Goal: Task Accomplishment & Management: Manage account settings

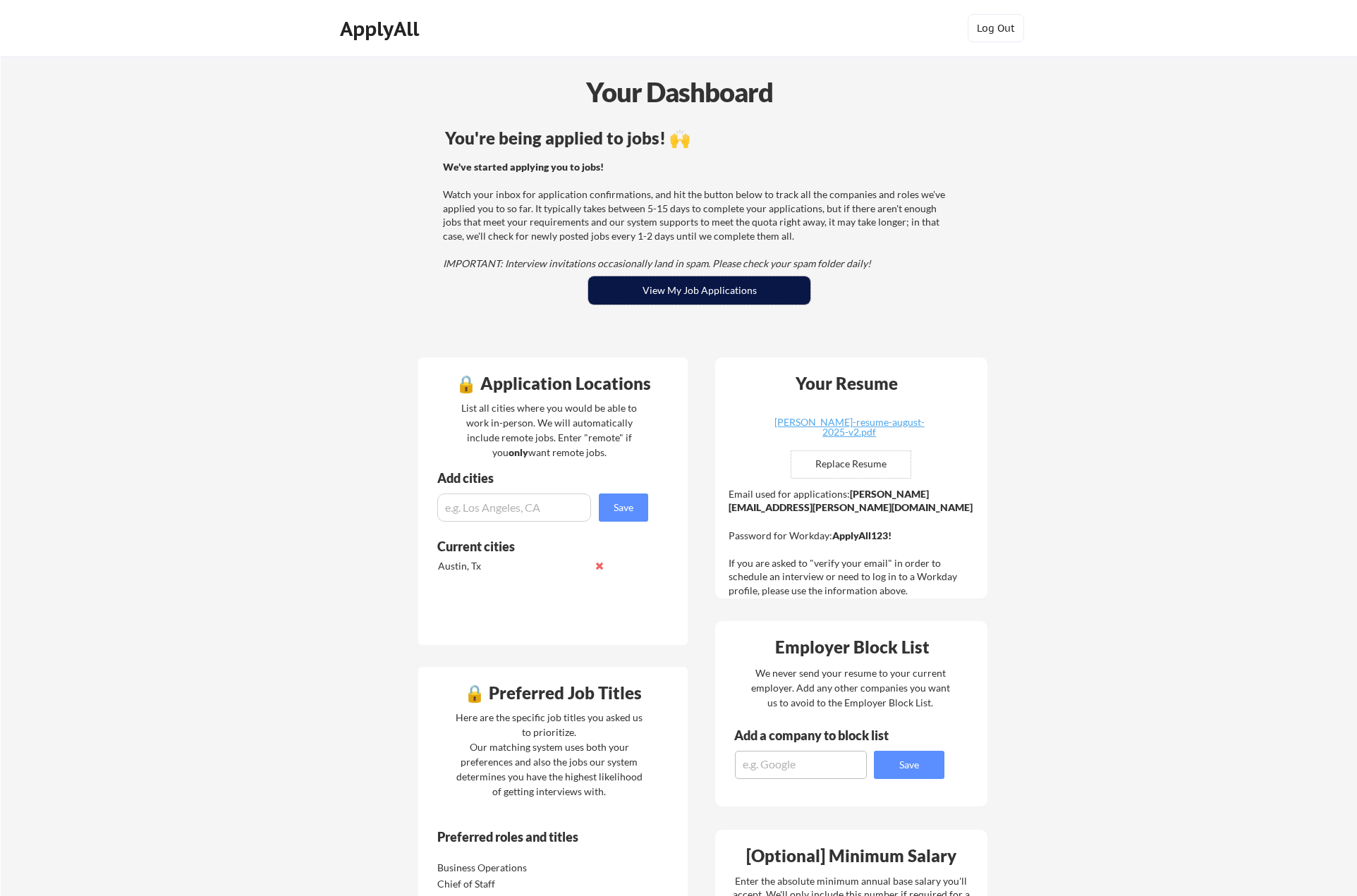
click at [682, 286] on button "View My Job Applications" at bounding box center [699, 291] width 222 height 29
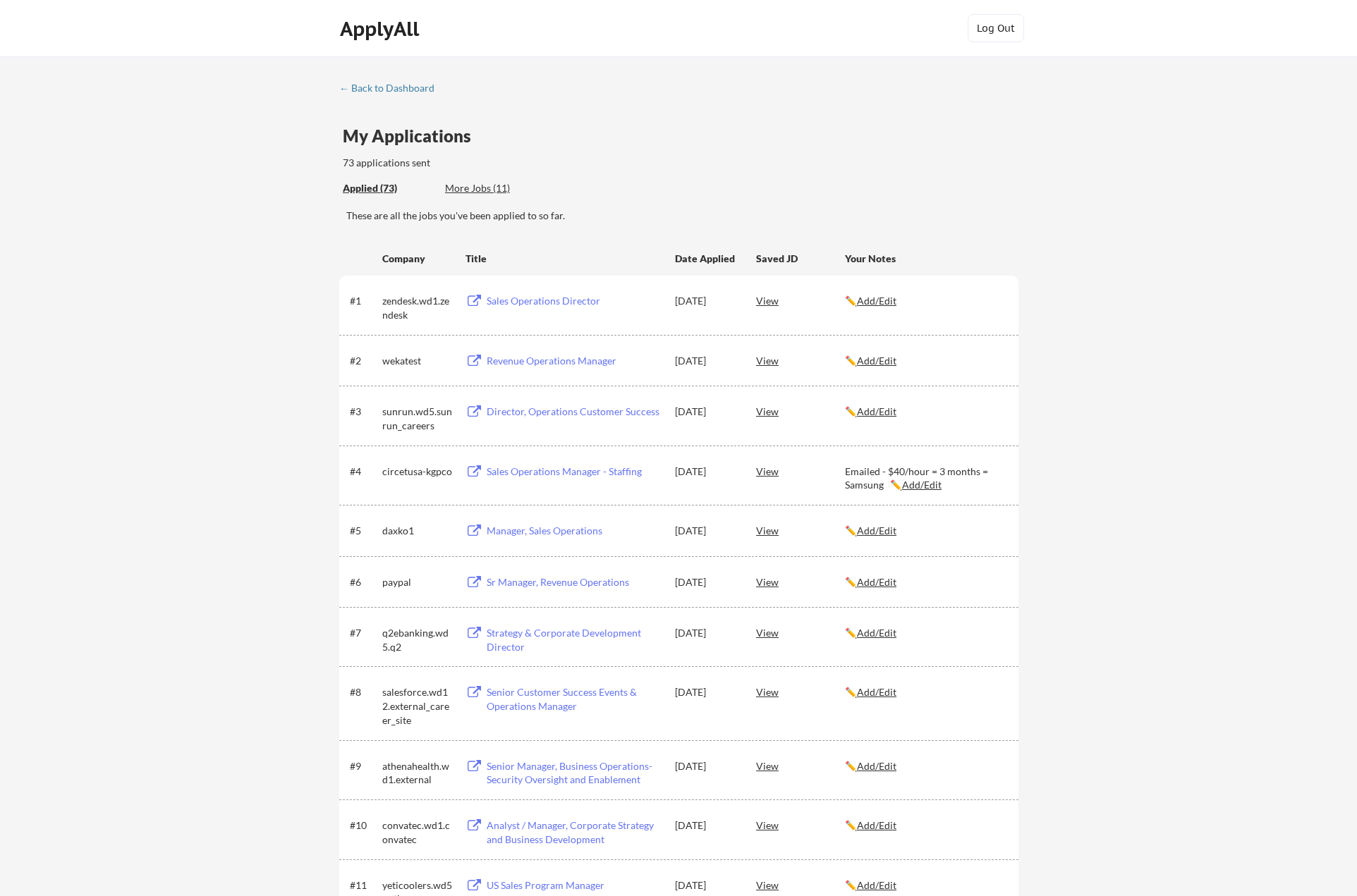
scroll to position [2137, 0]
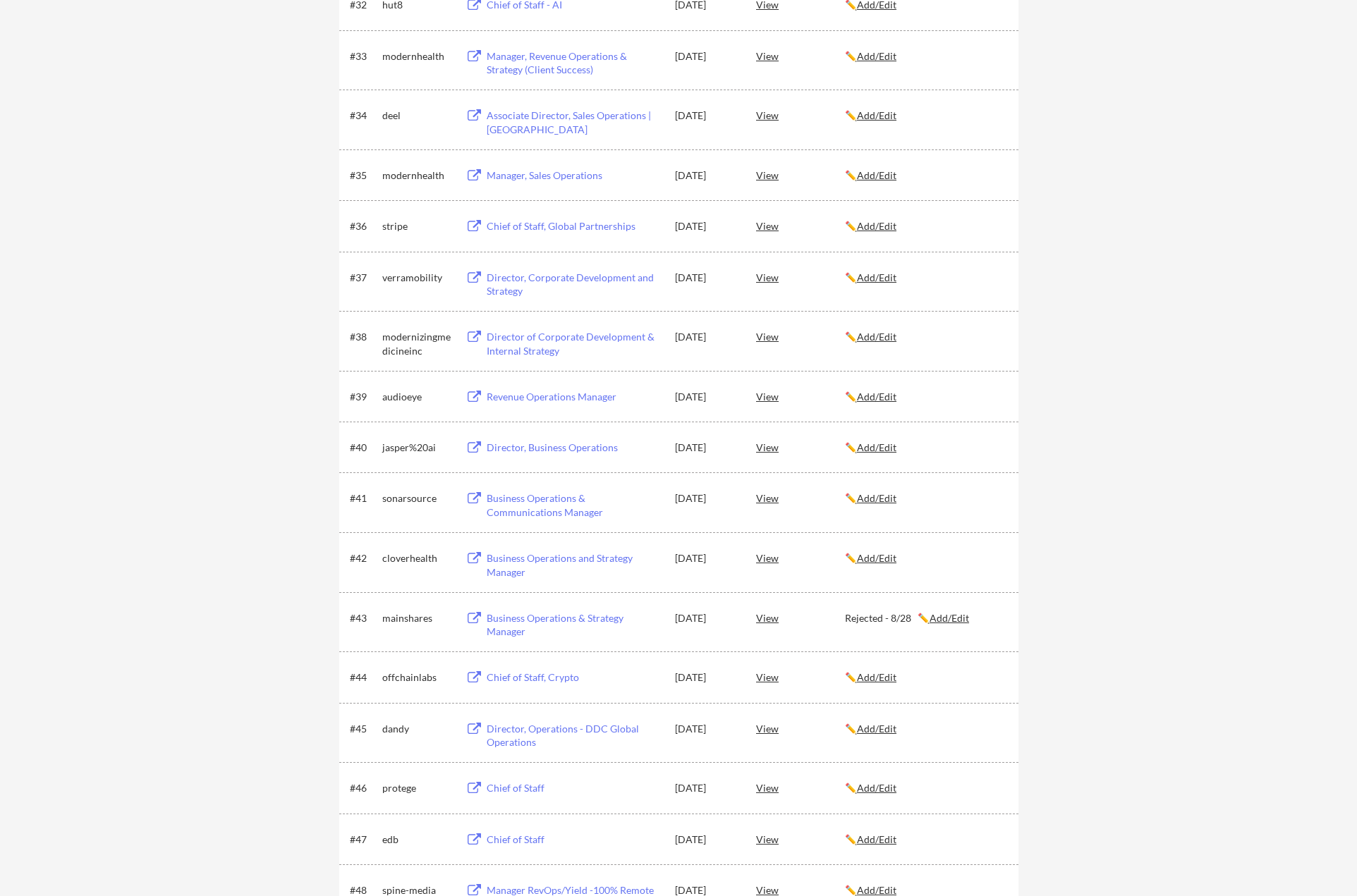
click at [881, 445] on u "Add/Edit" at bounding box center [877, 447] width 40 height 12
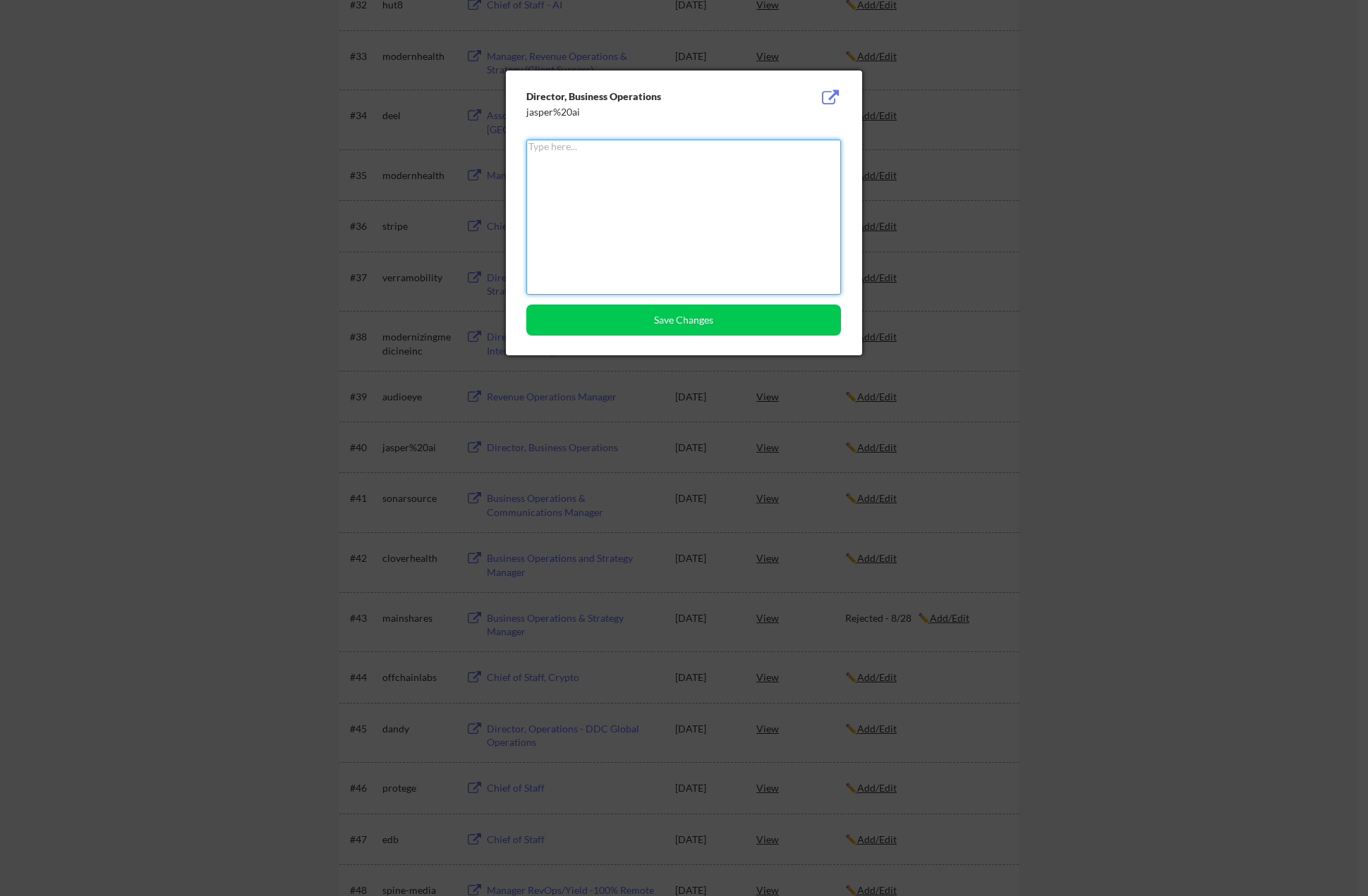
click at [673, 200] on textarea at bounding box center [683, 217] width 315 height 155
type textarea "Rejected - 8/29"
click at [673, 317] on button "Save Changes" at bounding box center [683, 319] width 315 height 31
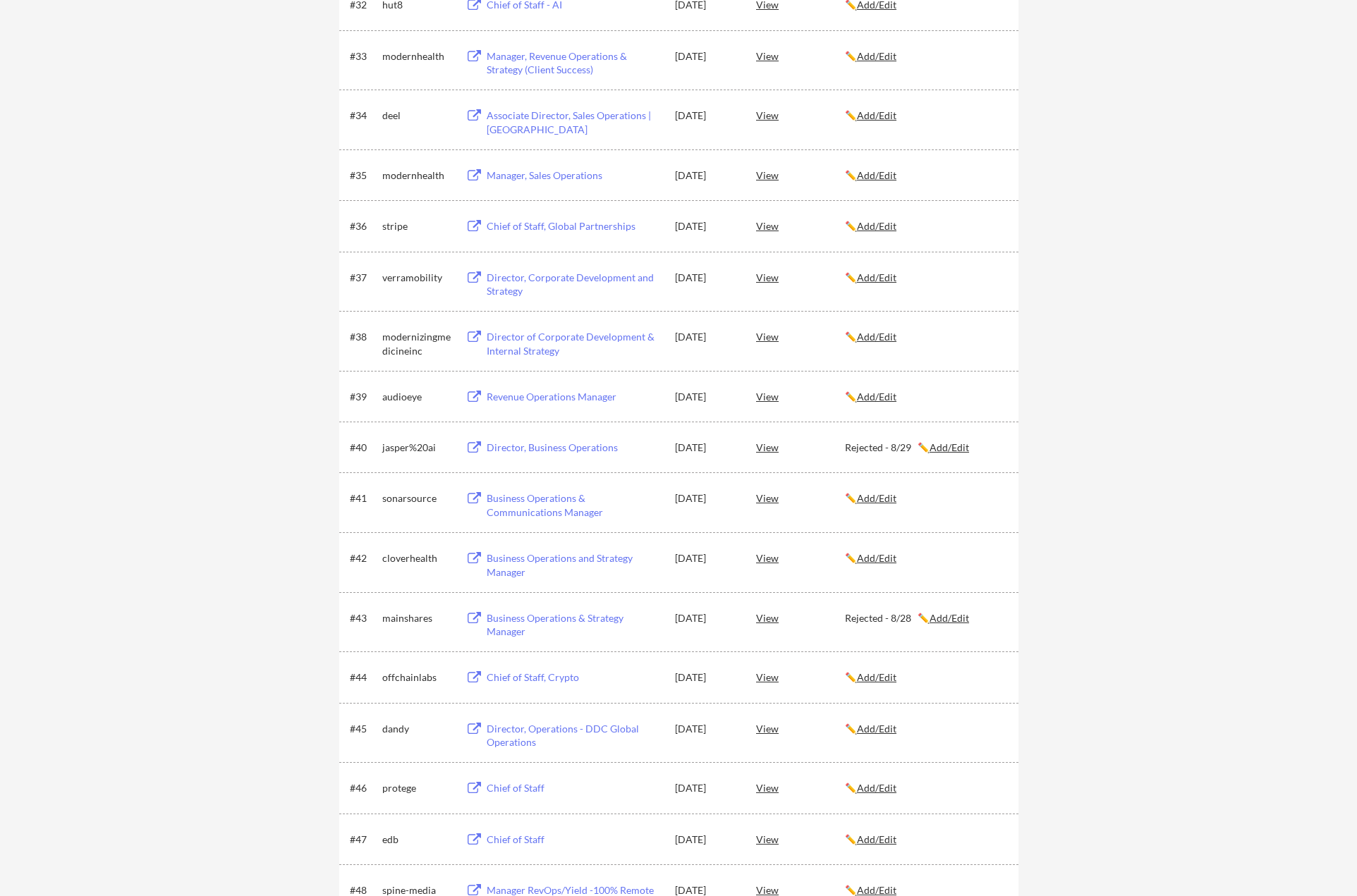
scroll to position [1132, 0]
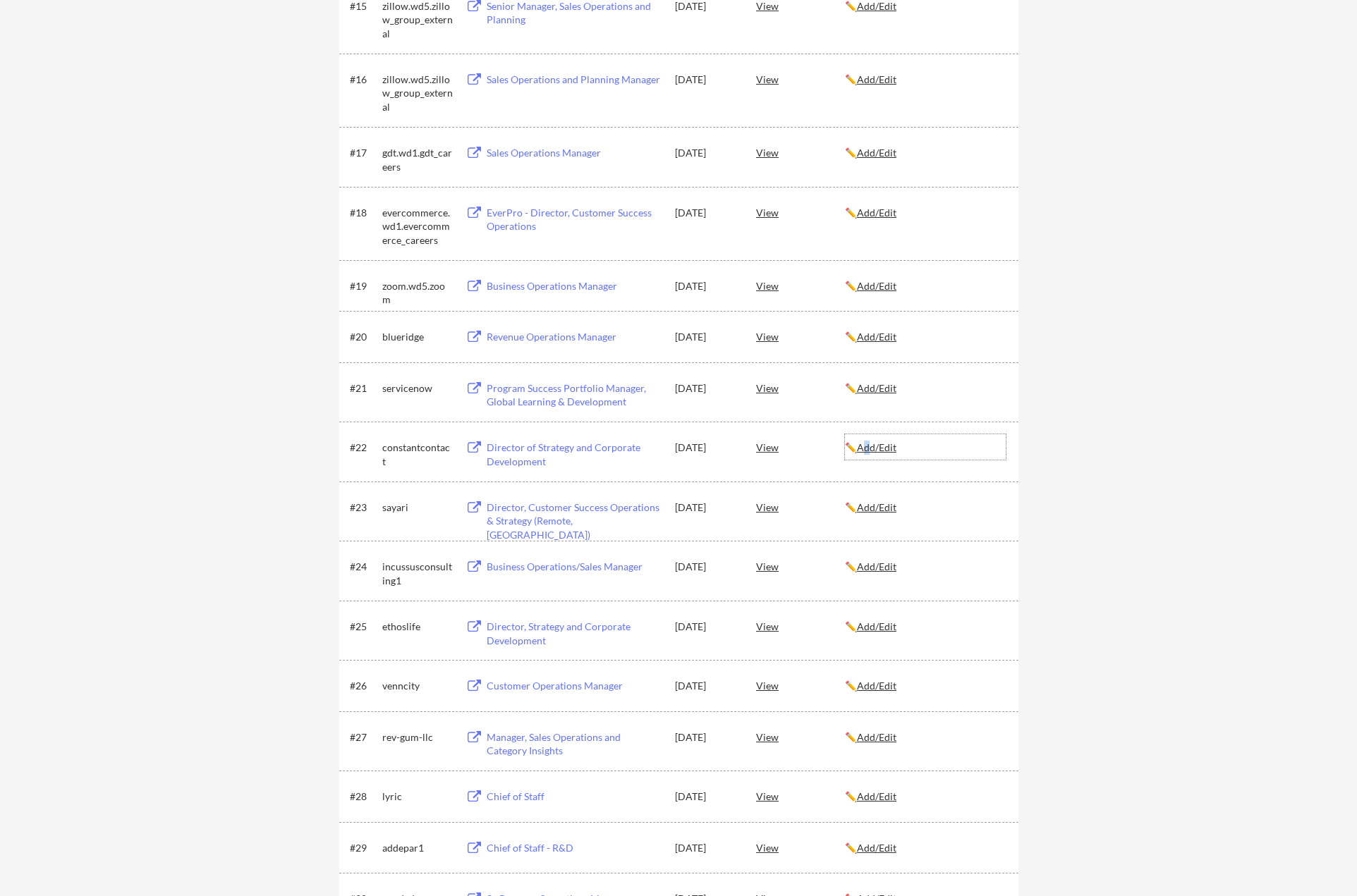
click at [876, 444] on u "Add/Edit" at bounding box center [877, 447] width 40 height 12
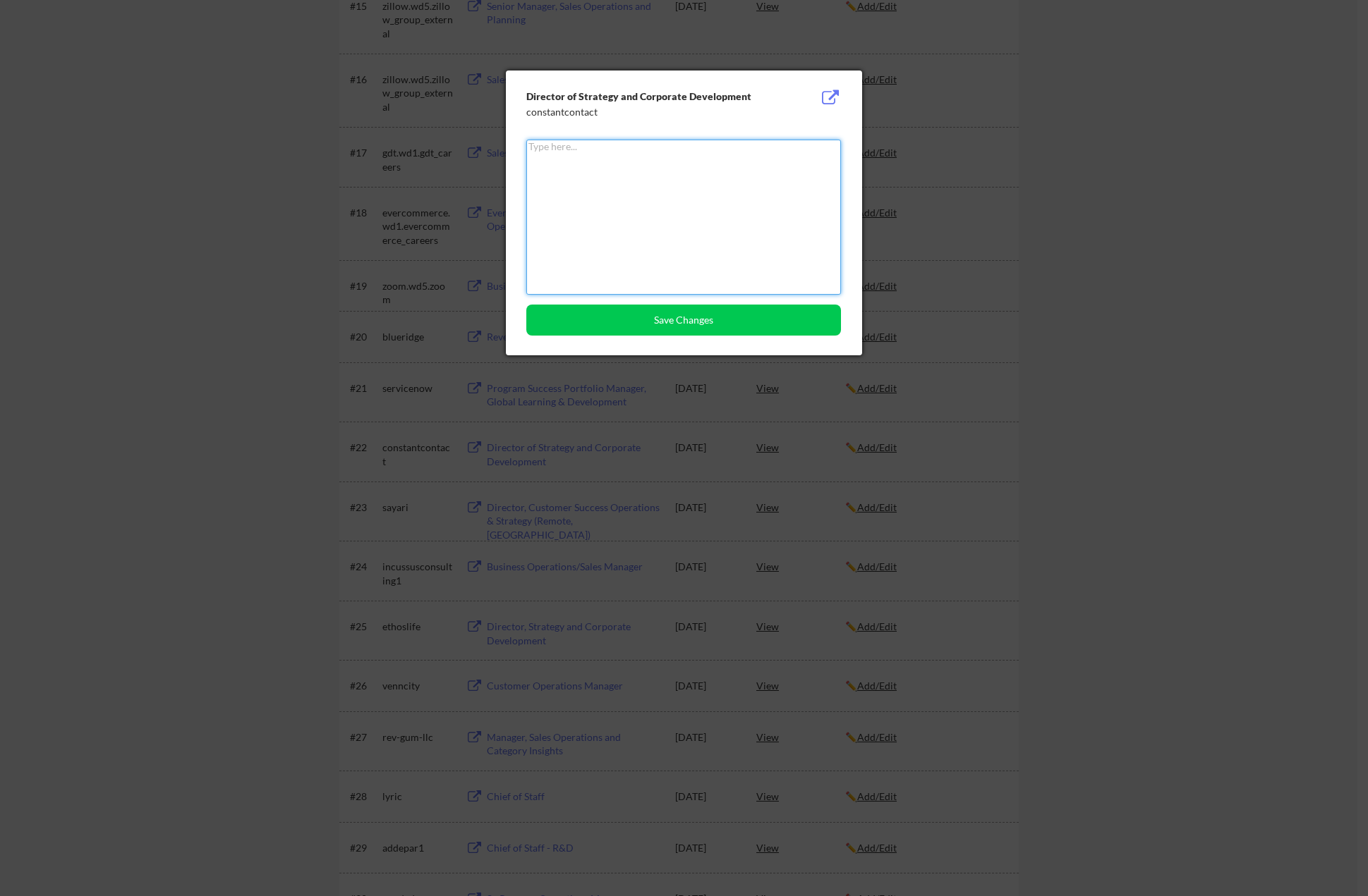
click at [699, 211] on textarea at bounding box center [683, 217] width 315 height 155
type textarea "Rejected - 8/29"
click at [682, 322] on button "Save Changes" at bounding box center [683, 319] width 315 height 31
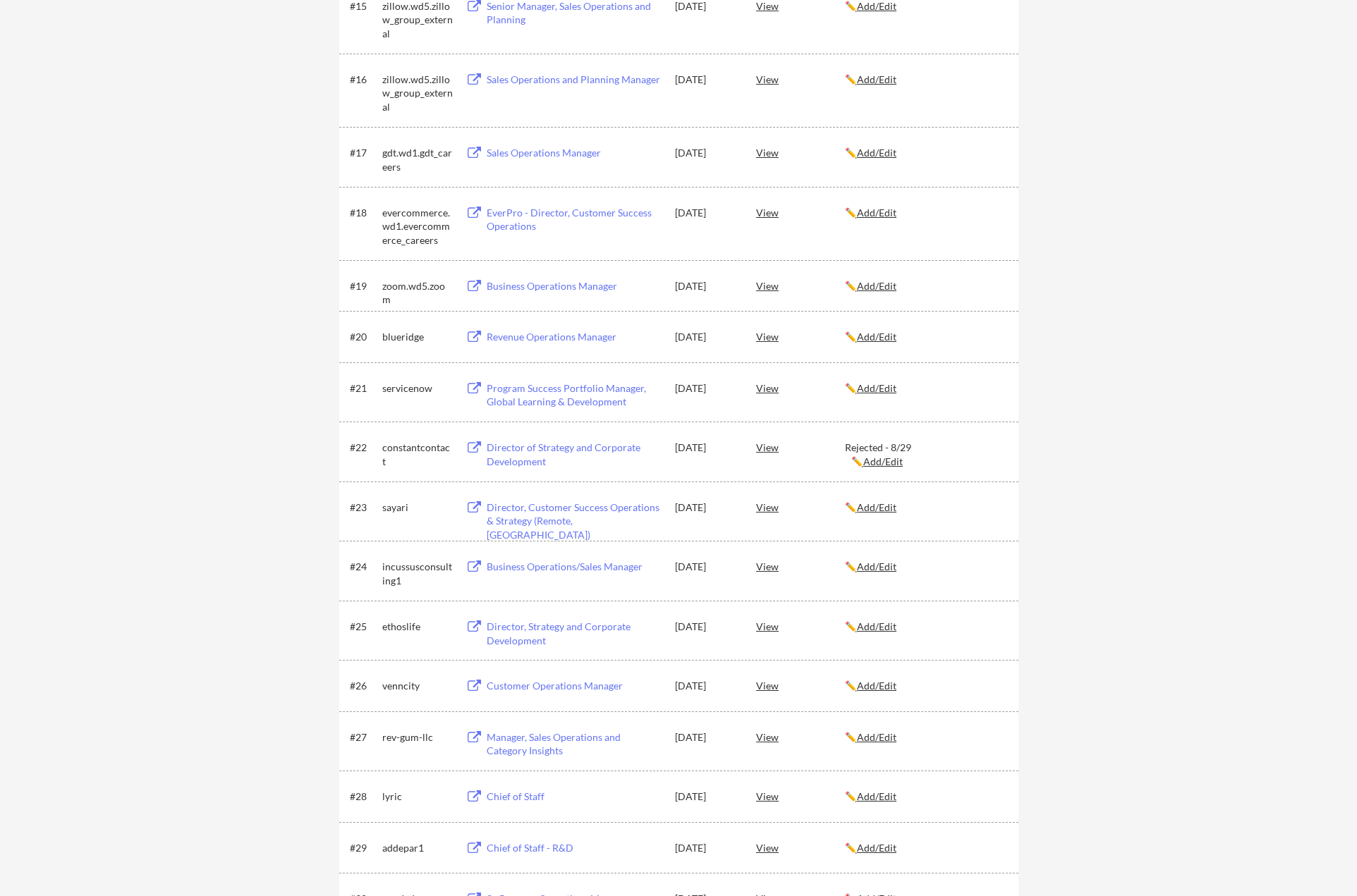
scroll to position [318, 0]
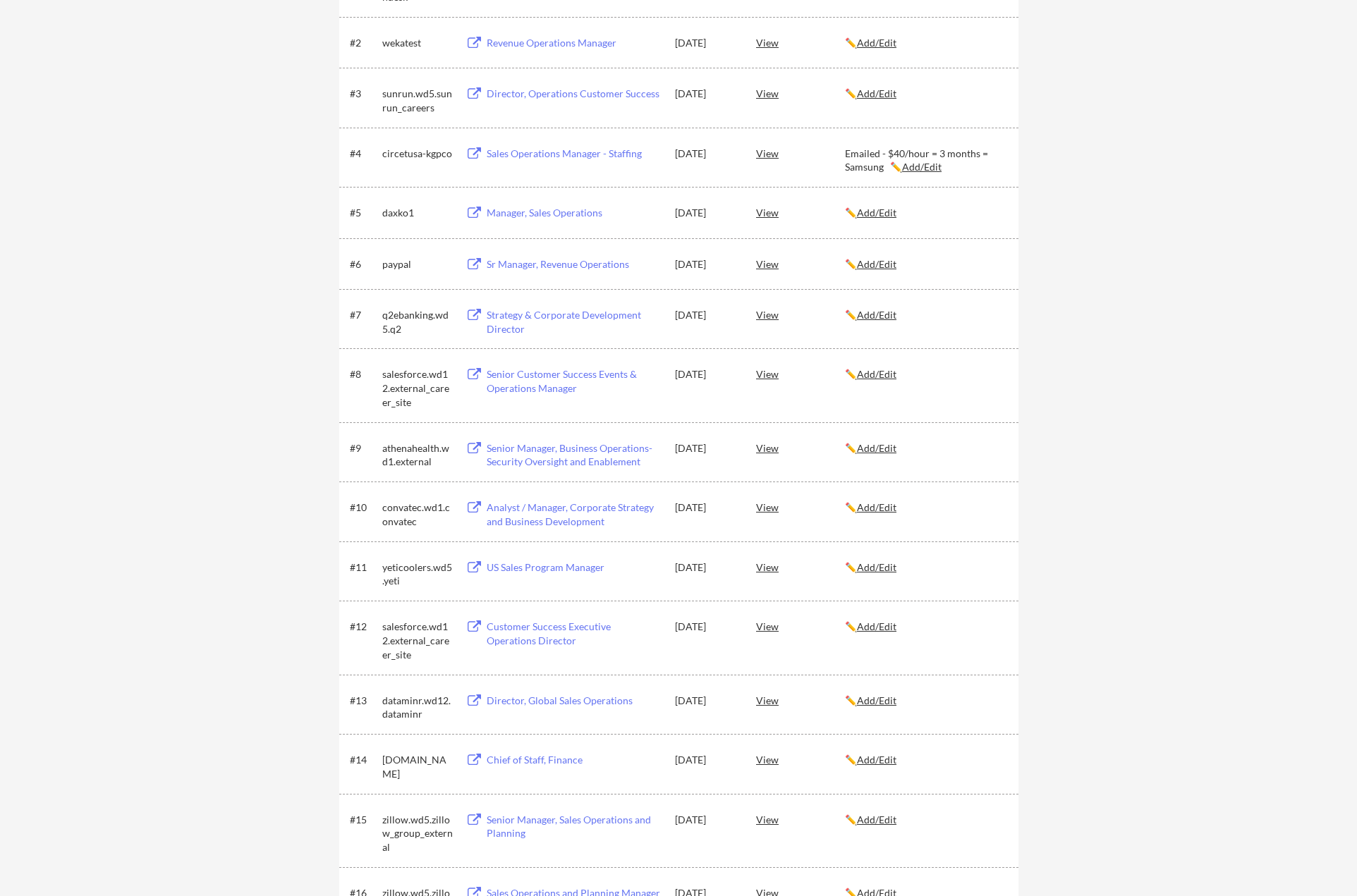
click at [896, 445] on u "Add/Edit" at bounding box center [877, 448] width 40 height 12
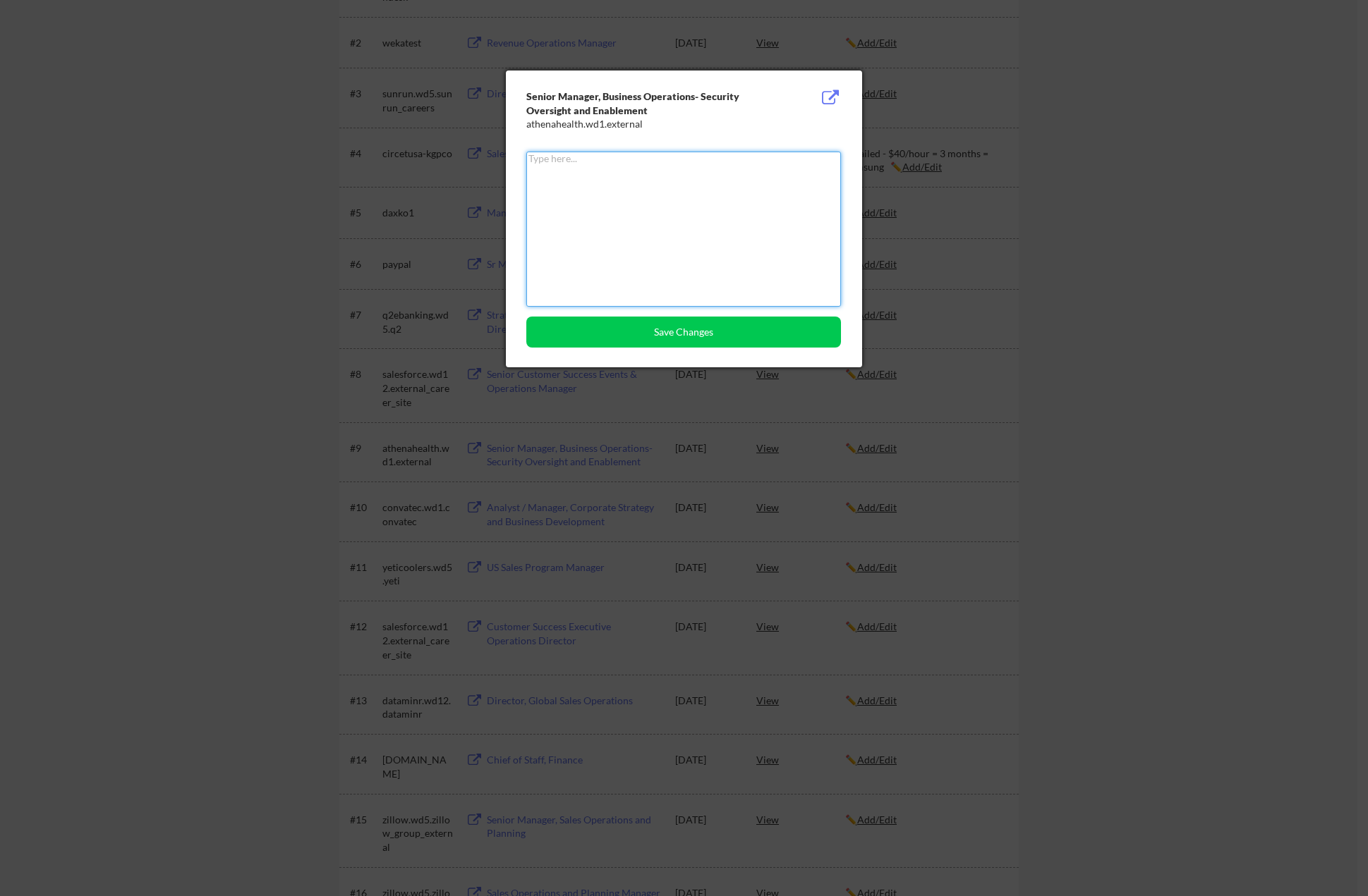
click at [749, 264] on textarea at bounding box center [683, 229] width 315 height 155
type textarea "R"
type textarea "Filled - 8/29"
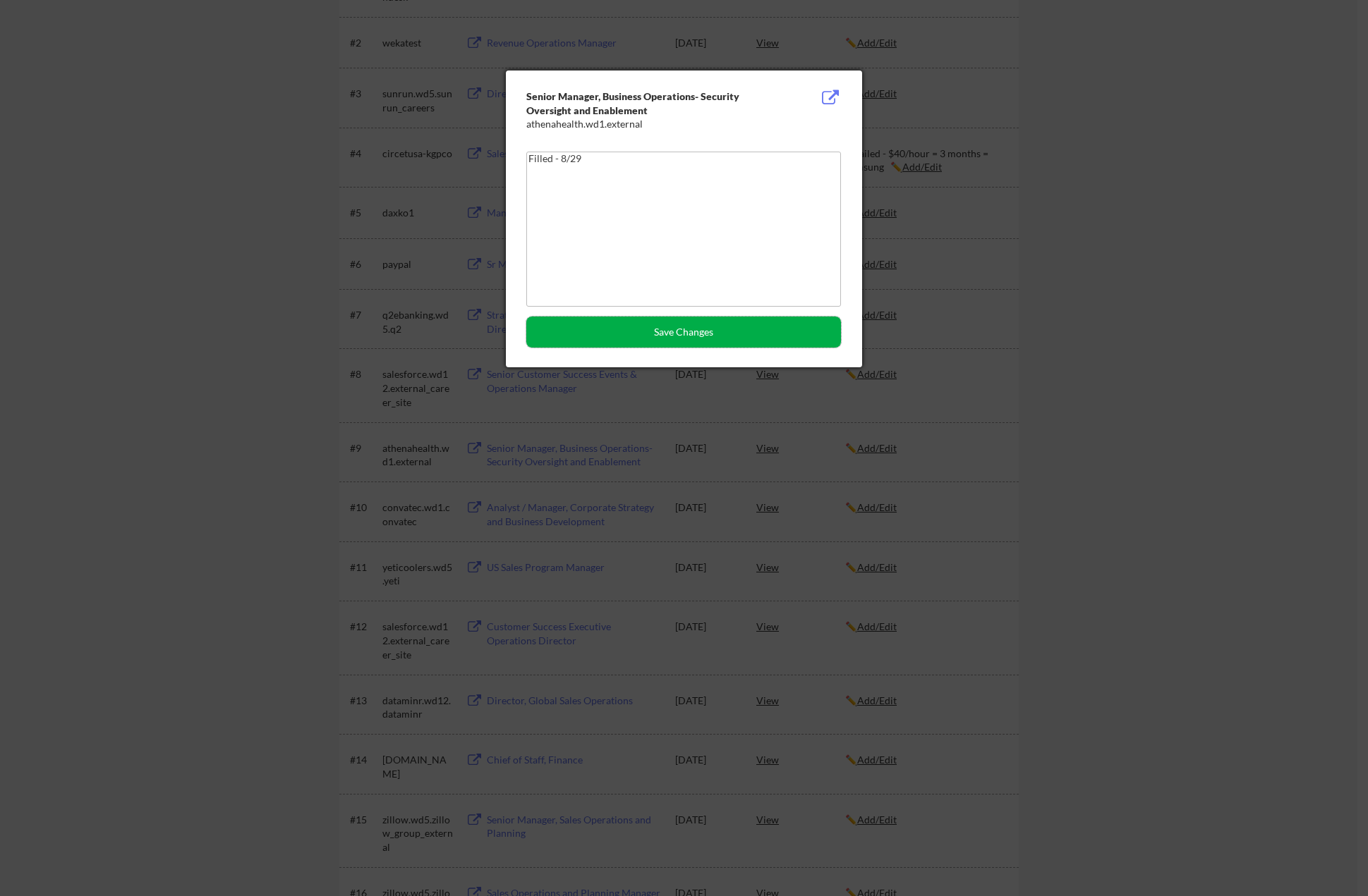
click at [746, 322] on button "Save Changes" at bounding box center [683, 332] width 315 height 31
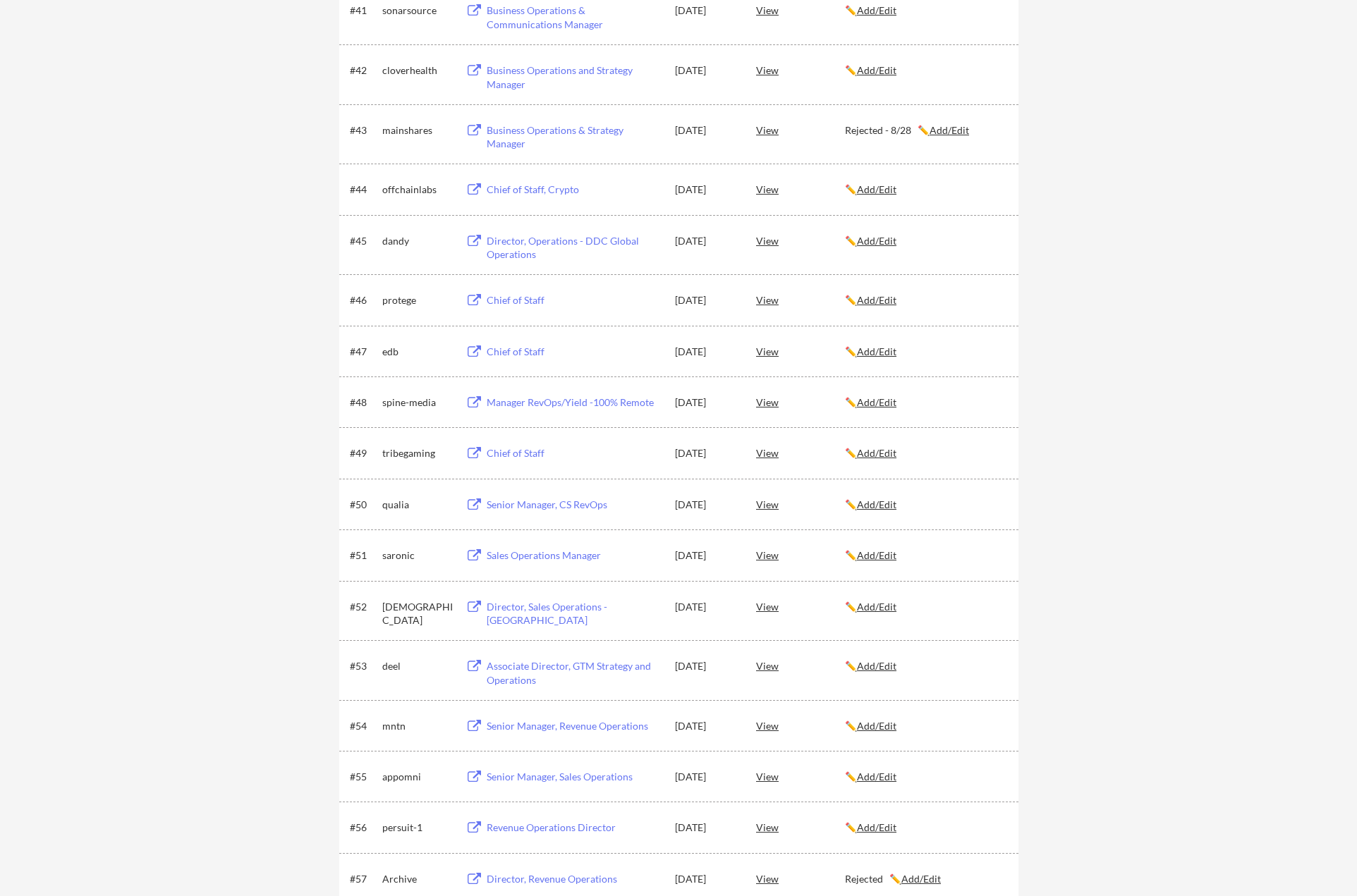
scroll to position [2609, 0]
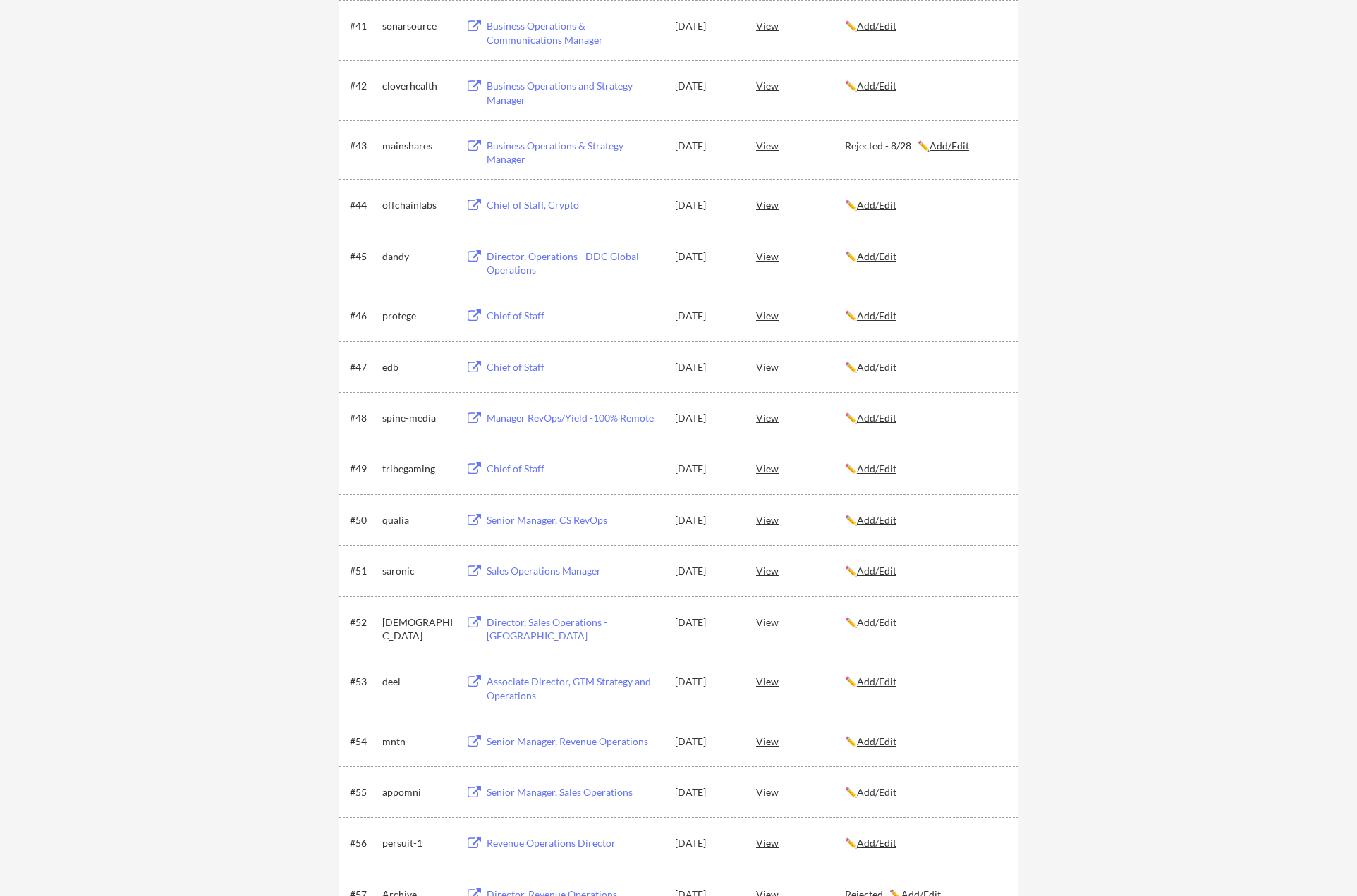
click at [874, 363] on u "Add/Edit" at bounding box center [877, 367] width 40 height 12
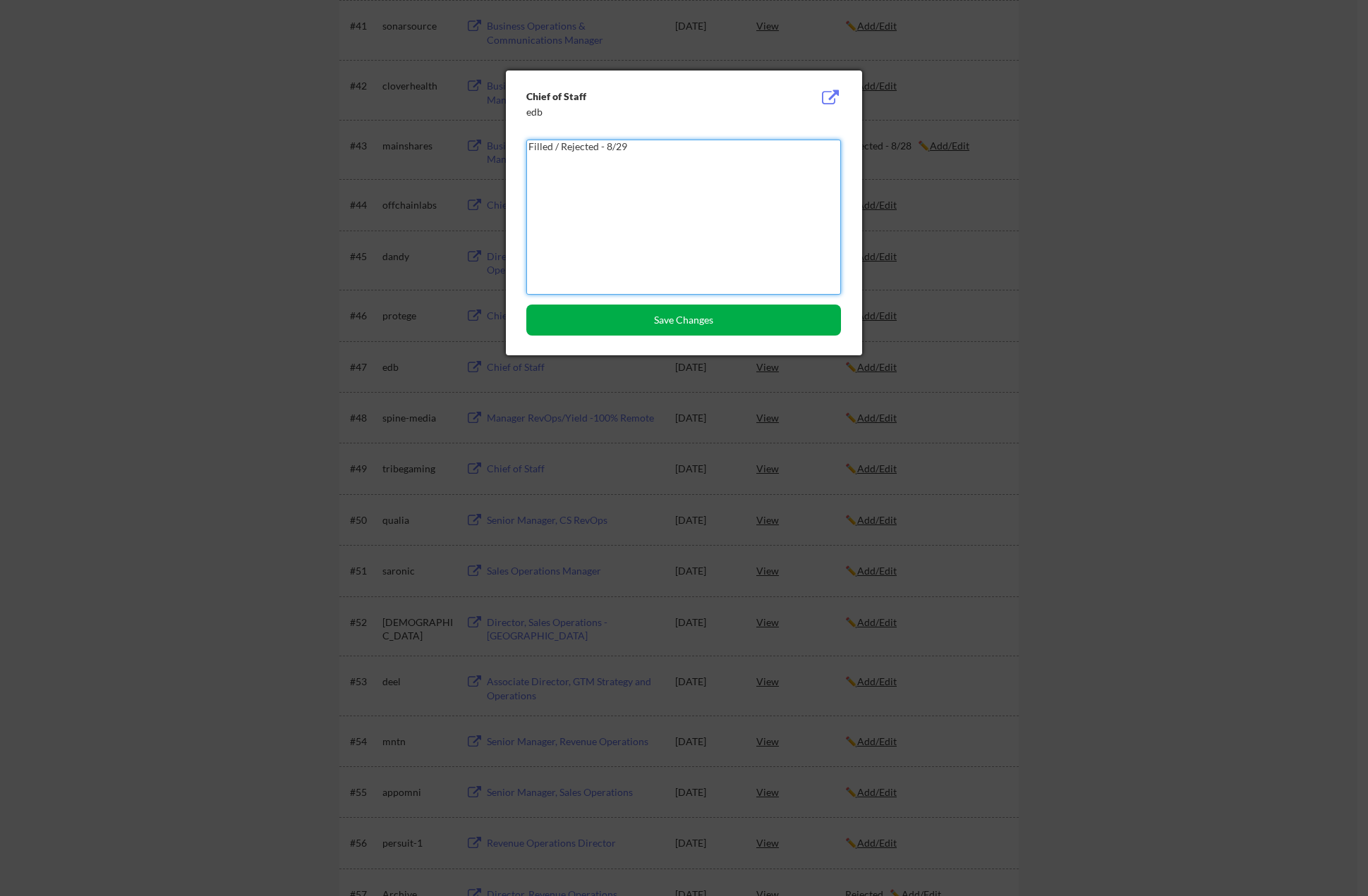
click at [664, 310] on button "Save Changes" at bounding box center [683, 319] width 315 height 31
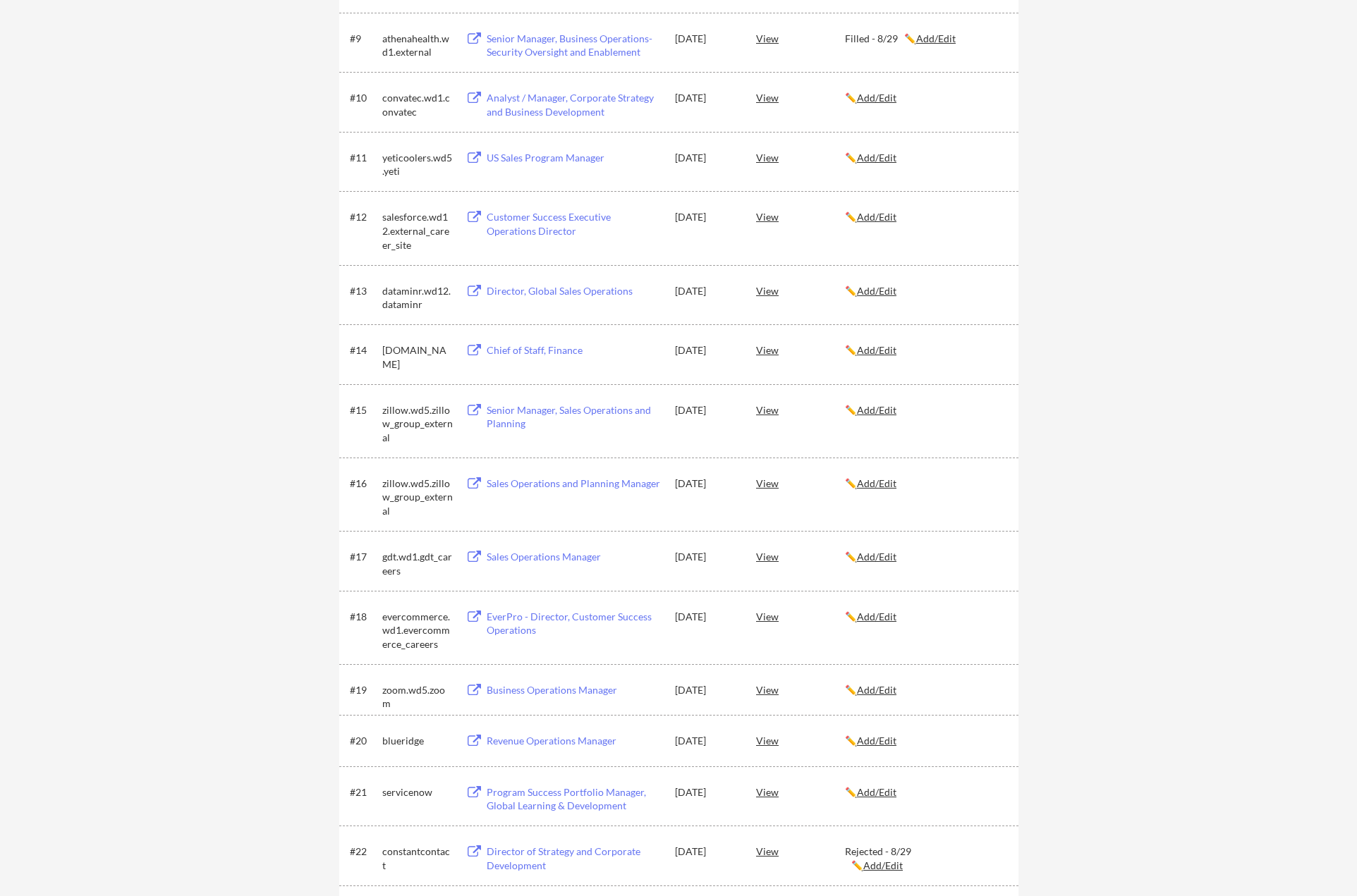
scroll to position [635, 0]
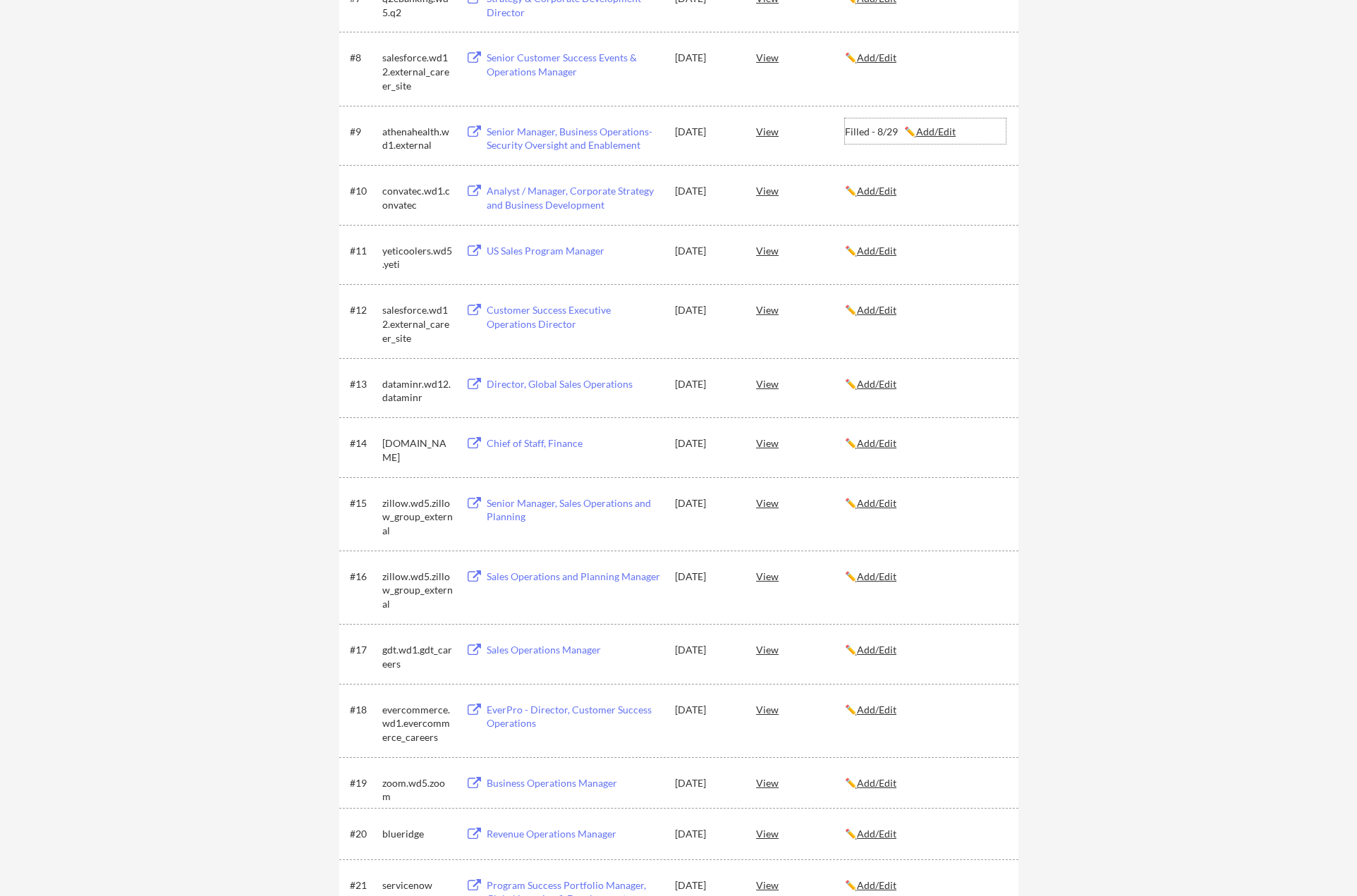
click at [927, 129] on u "Add/Edit" at bounding box center [936, 131] width 40 height 12
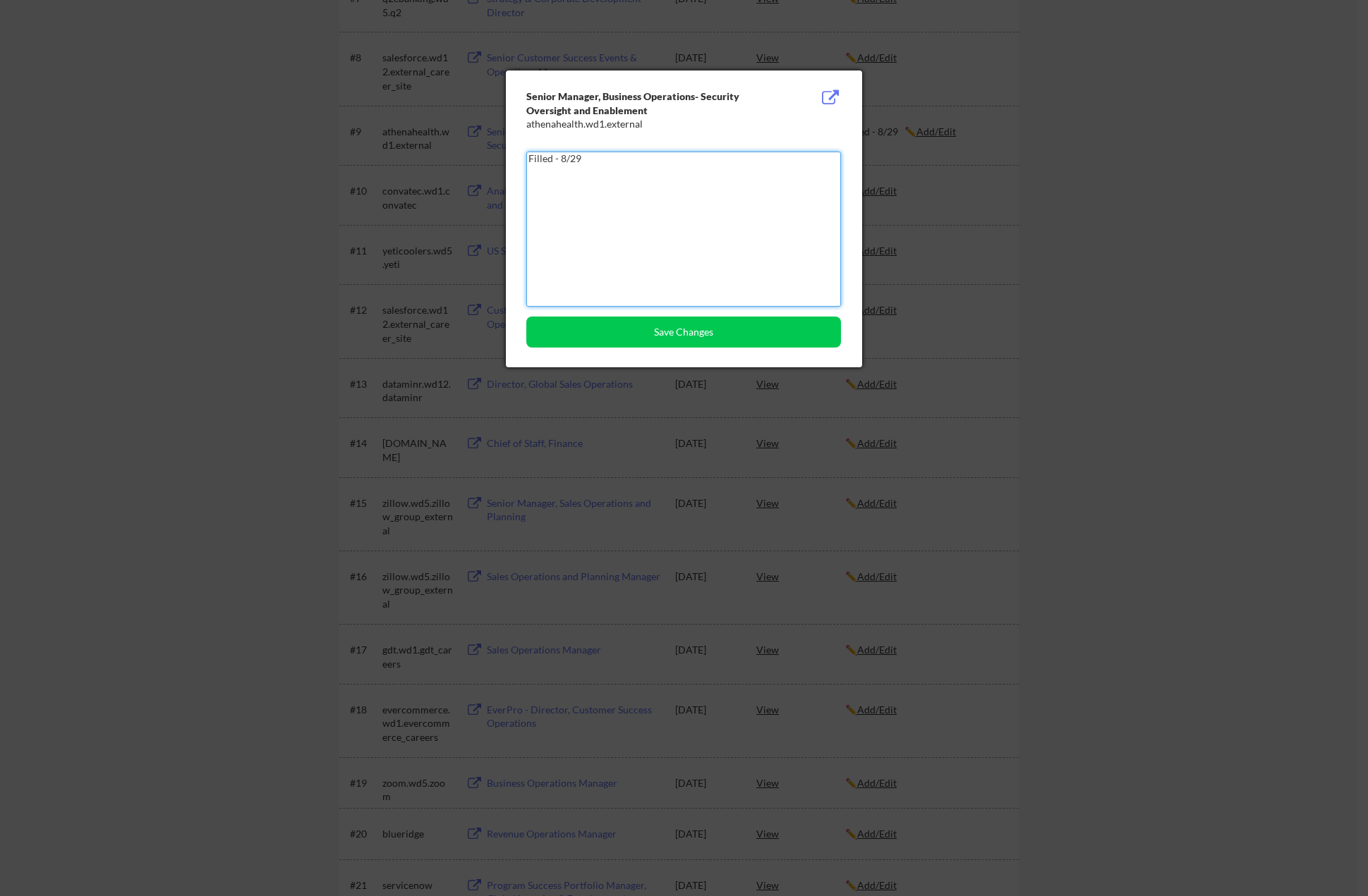
click at [553, 153] on textarea "Filled - 8/29" at bounding box center [683, 229] width 315 height 155
click at [696, 334] on button "Save Changes" at bounding box center [683, 332] width 315 height 31
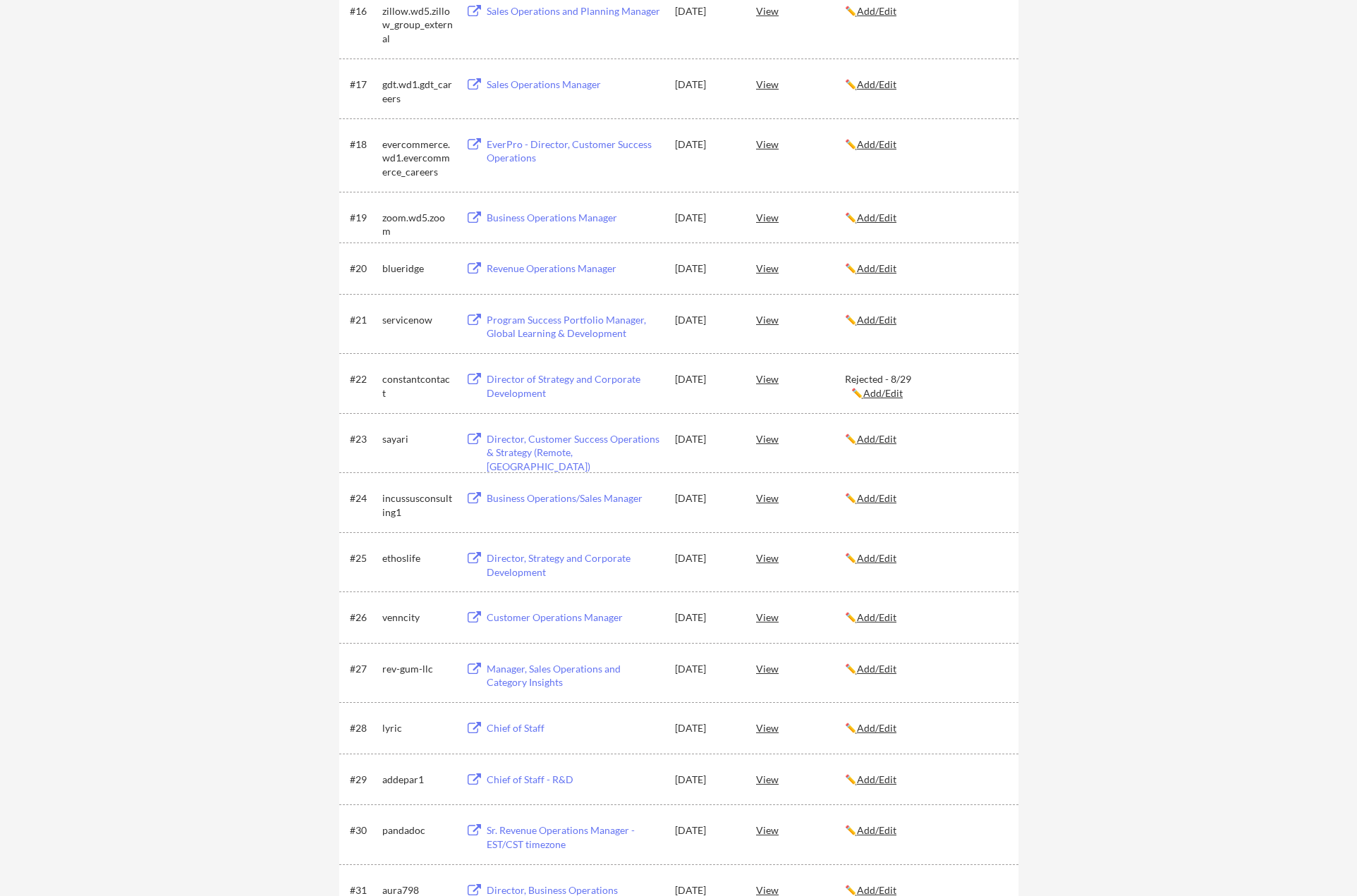
scroll to position [705, 0]
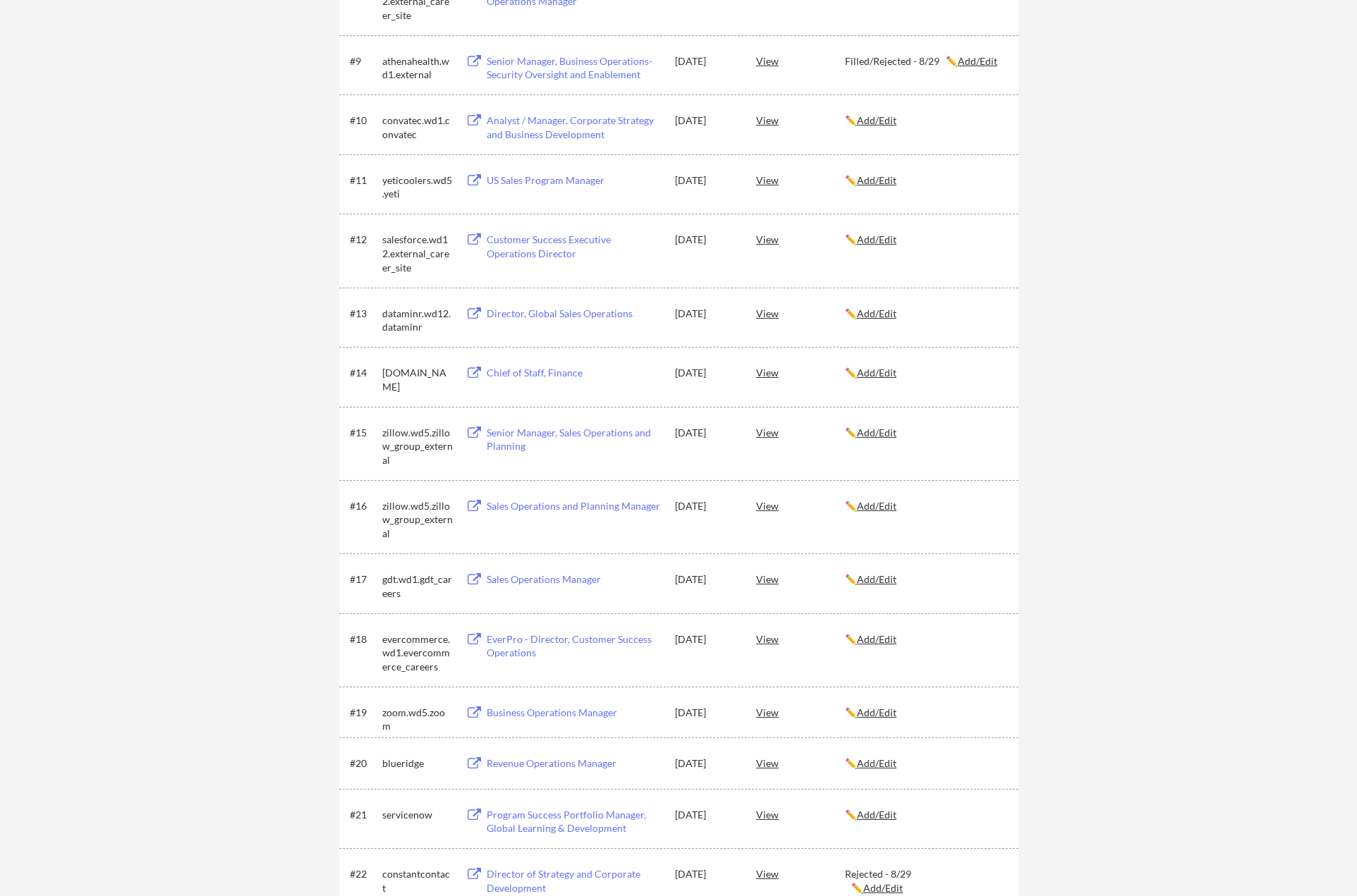
click at [978, 55] on u "Add/Edit" at bounding box center [978, 60] width 40 height 12
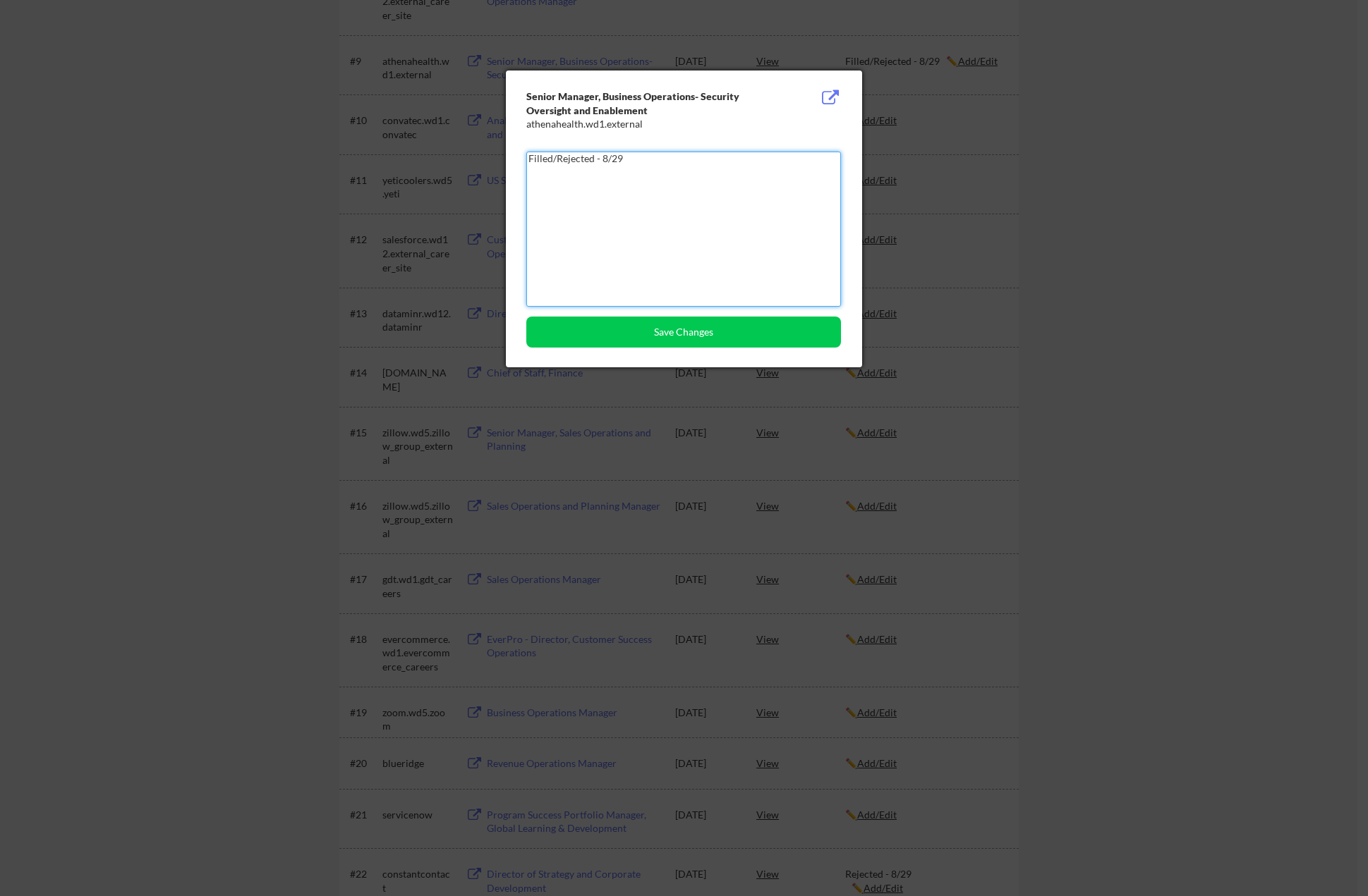
click at [553, 154] on textarea "Filled/Rejected - 8/29" at bounding box center [683, 229] width 315 height 155
click at [559, 159] on textarea "Filled /Rejected - 8/29" at bounding box center [683, 229] width 315 height 155
type textarea "Filled / Rejected - 8/29"
click at [655, 334] on button "Save Changes" at bounding box center [683, 332] width 315 height 31
